Goal: Task Accomplishment & Management: Manage account settings

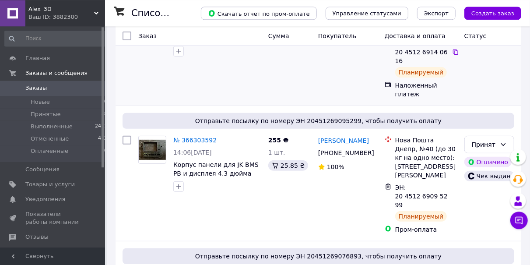
scroll to position [91, 0]
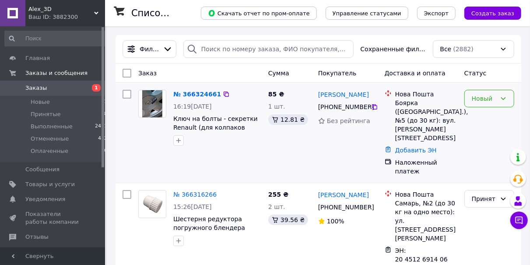
click at [489, 101] on div "Новый" at bounding box center [483, 99] width 24 height 10
drag, startPoint x: 481, startPoint y: 116, endPoint x: 442, endPoint y: 116, distance: 39.8
click at [482, 116] on li "Принят" at bounding box center [488, 117] width 49 height 16
click at [200, 94] on link "№ 366324661" at bounding box center [197, 94] width 48 height 7
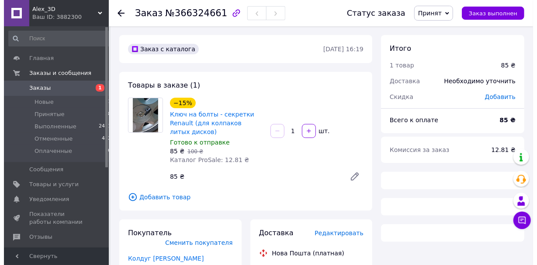
scroll to position [157, 0]
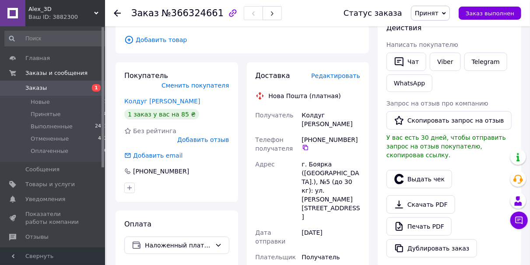
click at [339, 78] on span "Редактировать" at bounding box center [335, 75] width 49 height 7
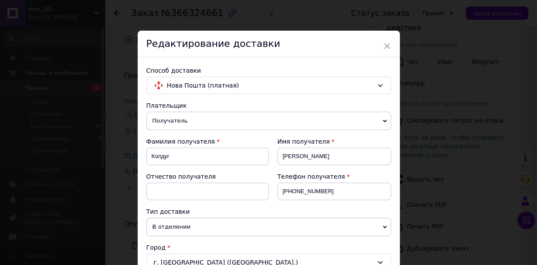
scroll to position [294, 0]
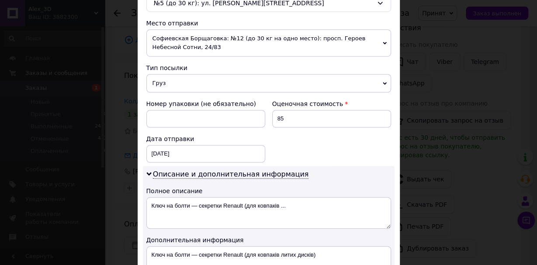
click at [207, 36] on span "Софиевская Борщаговка: №12 (до 30 кг на одно место): просп. Героев Небесной Сот…" at bounding box center [268, 42] width 245 height 27
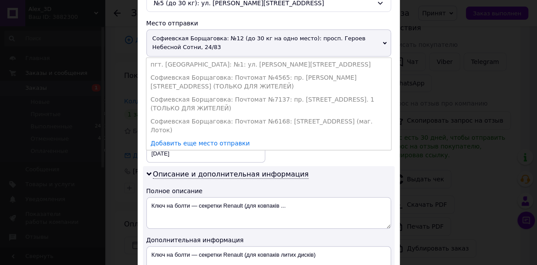
click at [200, 60] on li "пгт. [GEOGRAPHIC_DATA]: №1: ул. [PERSON_NAME][STREET_ADDRESS]" at bounding box center [268, 64] width 245 height 13
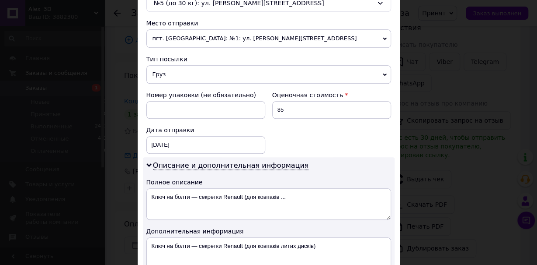
scroll to position [495, 0]
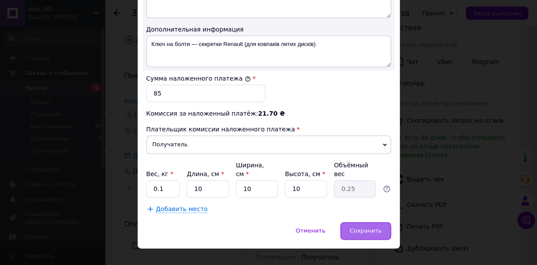
click at [374, 227] on span "Сохранить" at bounding box center [366, 230] width 32 height 7
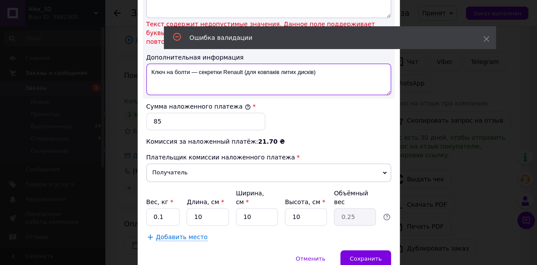
click at [195, 63] on textarea "Ключ на болти — секретки Renault (для ковпаків литих дисків)" at bounding box center [268, 78] width 245 height 31
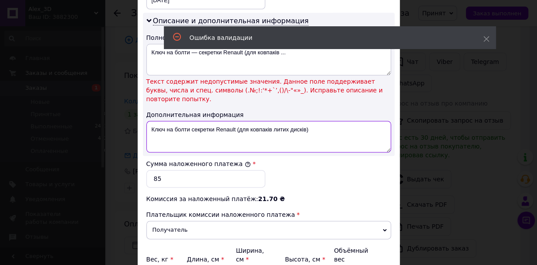
scroll to position [398, 0]
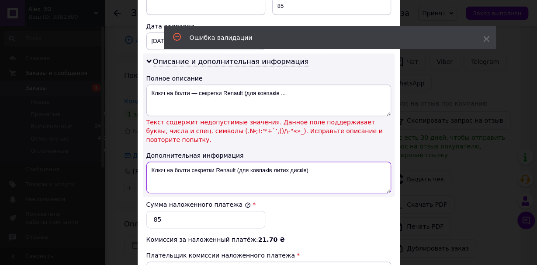
type textarea "Ключ на болти секретки Renault (для ковпаків литих дисків)"
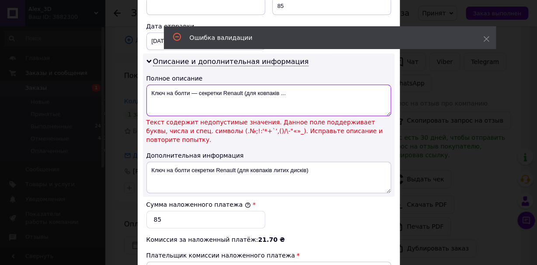
click at [194, 91] on textarea "Ключ на болти — секретки Renault (для ковпаків ..." at bounding box center [268, 99] width 245 height 31
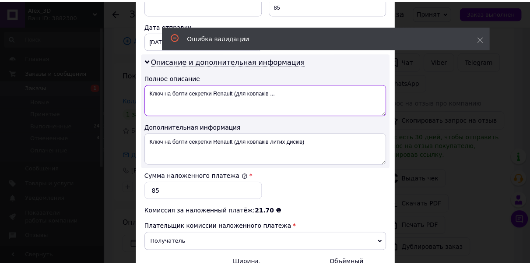
scroll to position [495, 0]
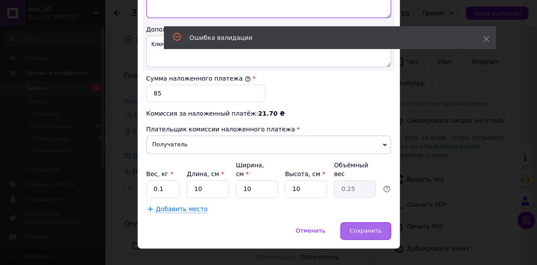
type textarea "Ключ на болти секретки Renault (для ковпаків ..."
click at [368, 227] on span "Сохранить" at bounding box center [366, 230] width 32 height 7
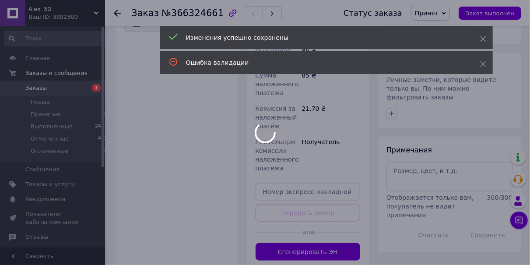
scroll to position [384, 0]
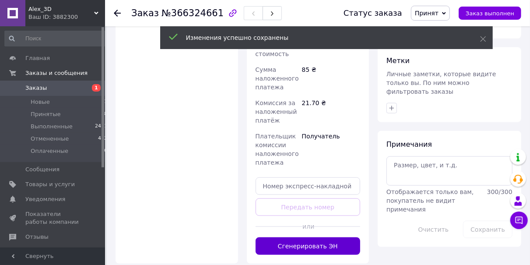
click at [324, 237] on button "Сгенерировать ЭН" at bounding box center [307, 245] width 105 height 17
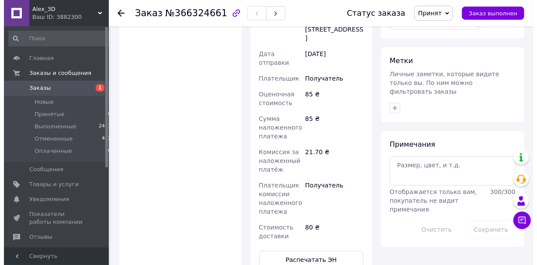
scroll to position [202, 0]
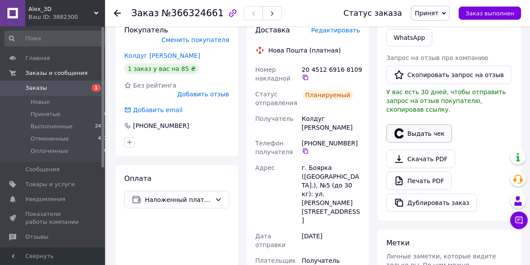
click at [424, 126] on button "Выдать чек" at bounding box center [419, 133] width 66 height 18
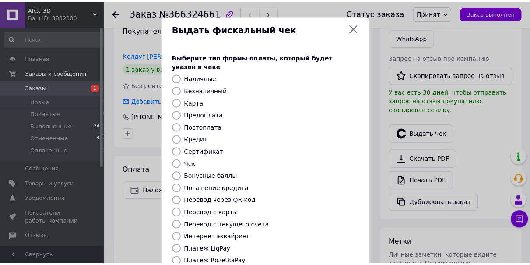
scroll to position [111, 0]
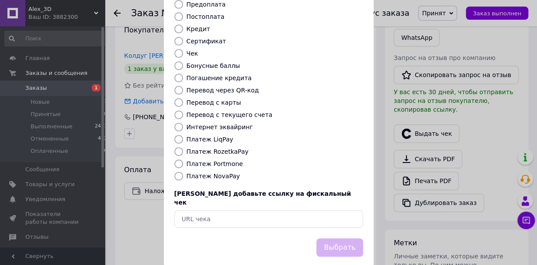
click at [174, 171] on input "Платеж NovaPay" at bounding box center [178, 175] width 9 height 9
radio input "true"
click at [336, 238] on button "Выбрать" at bounding box center [340, 247] width 46 height 19
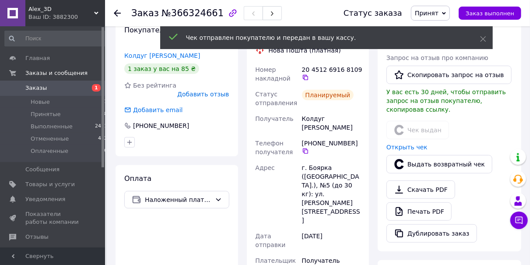
click at [117, 12] on icon at bounding box center [117, 13] width 7 height 7
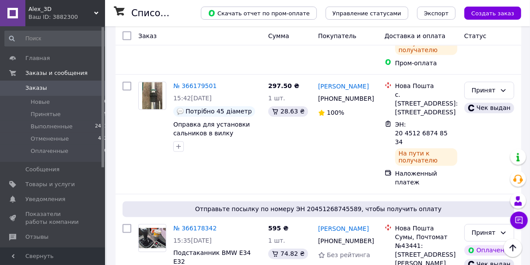
scroll to position [2319, 0]
